Goal: Task Accomplishment & Management: Manage account settings

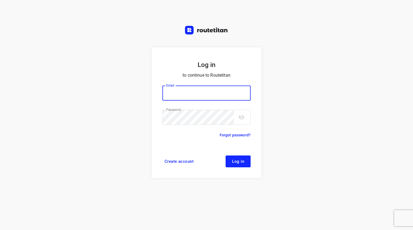
type input "remco@fruitopjewerk.nl"
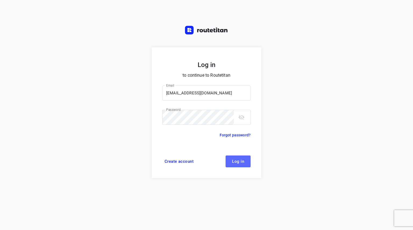
click at [246, 159] on button "Log in" at bounding box center [238, 161] width 25 height 12
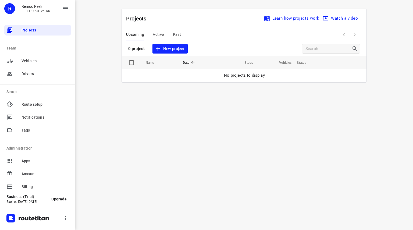
click at [157, 33] on span "Active" at bounding box center [158, 34] width 11 height 7
